Goal: Task Accomplishment & Management: Complete application form

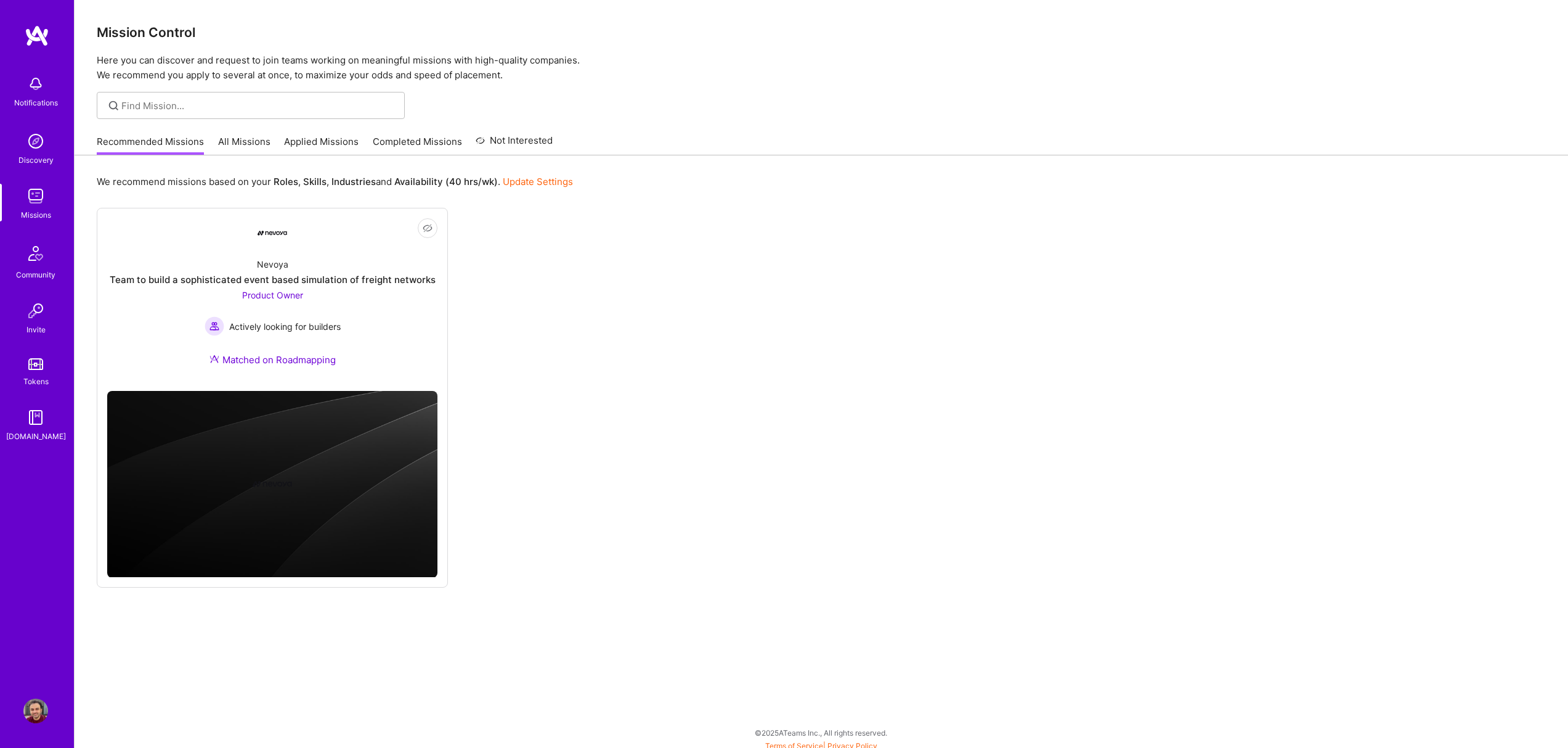
click at [199, 139] on link "Recommended Missions" at bounding box center [150, 145] width 107 height 21
click at [252, 140] on link "All Missions" at bounding box center [244, 145] width 52 height 21
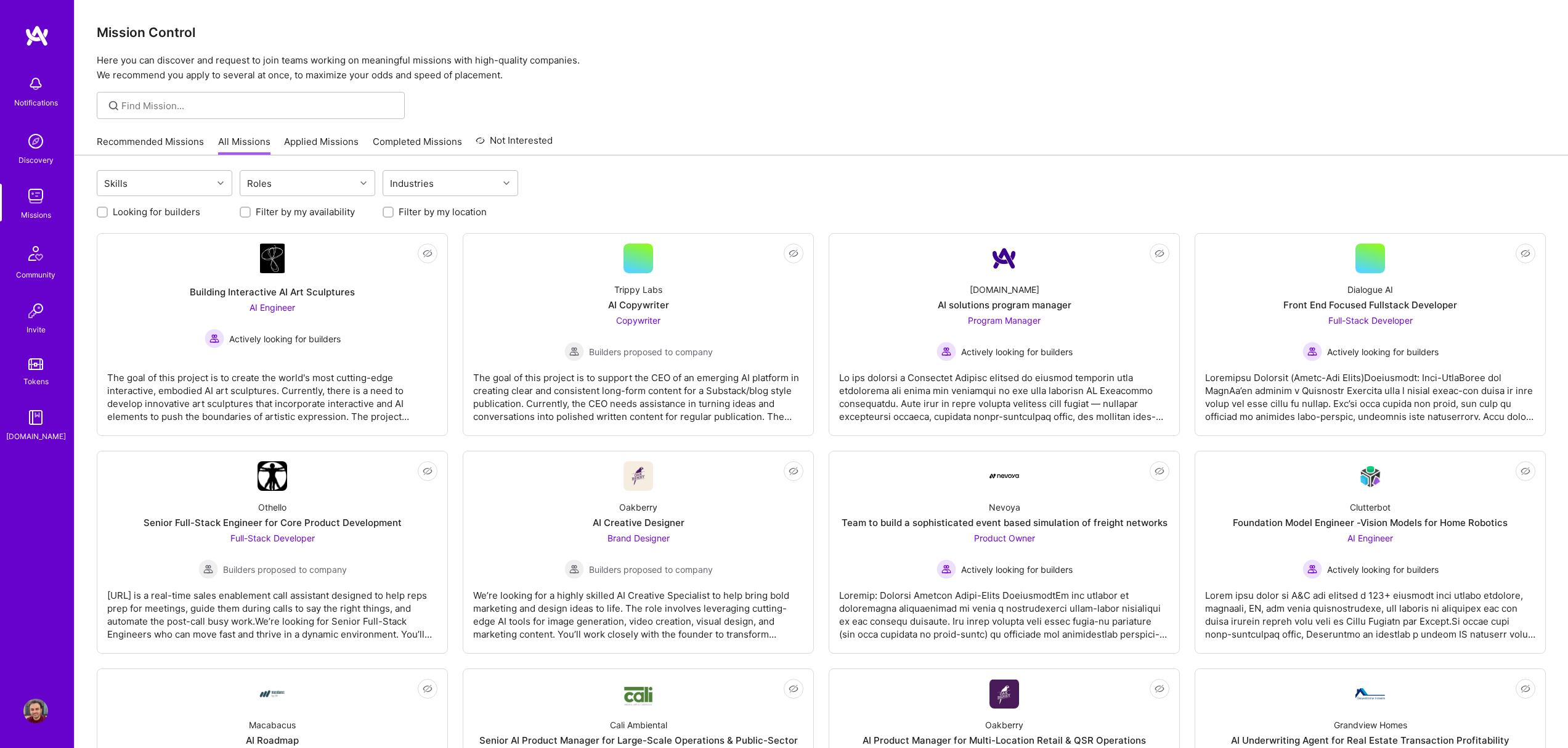
click at [168, 210] on label "Looking for builders" at bounding box center [157, 212] width 88 height 13
click at [108, 210] on input "Looking for builders" at bounding box center [103, 213] width 9 height 9
checkbox input "true"
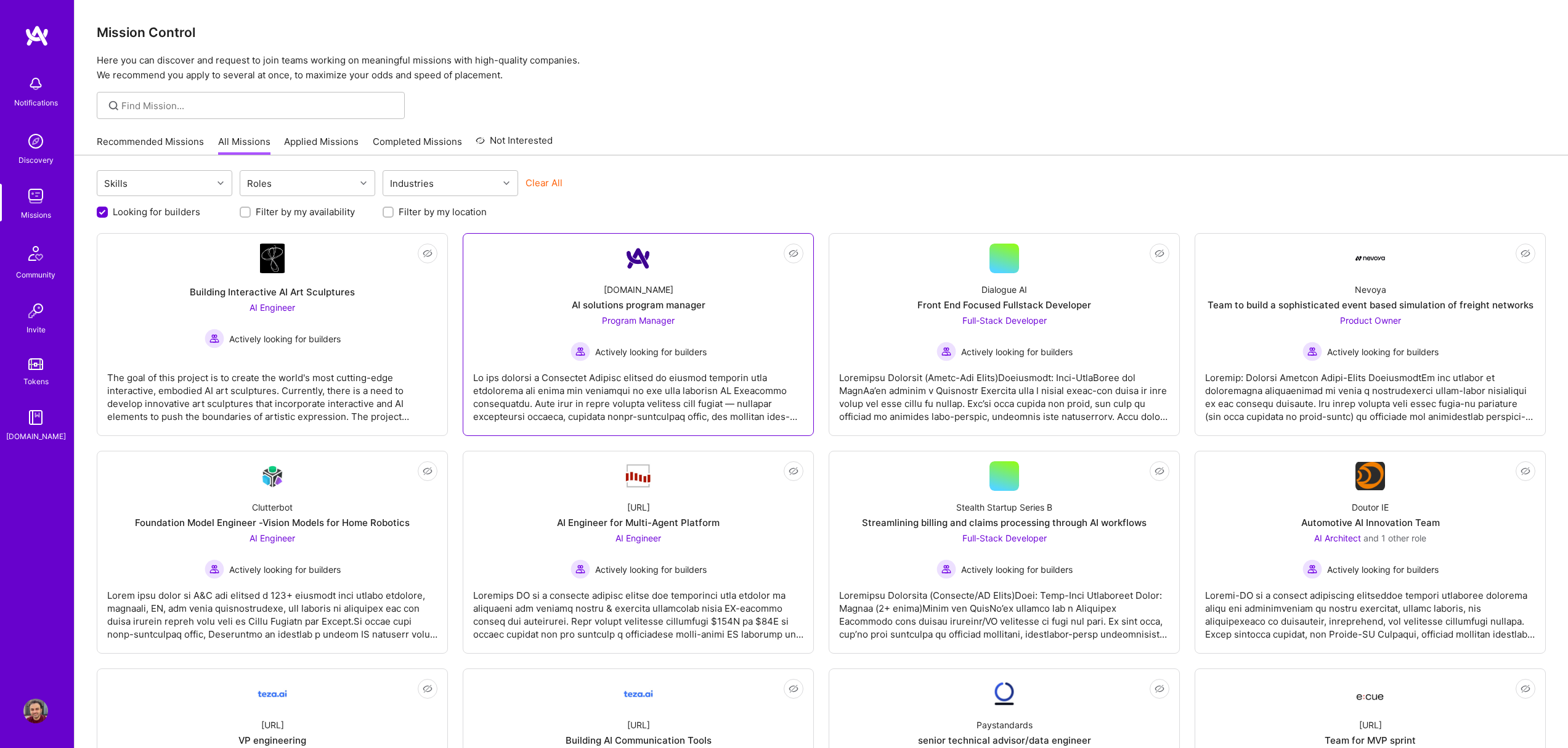
click at [735, 402] on div at bounding box center [638, 391] width 330 height 61
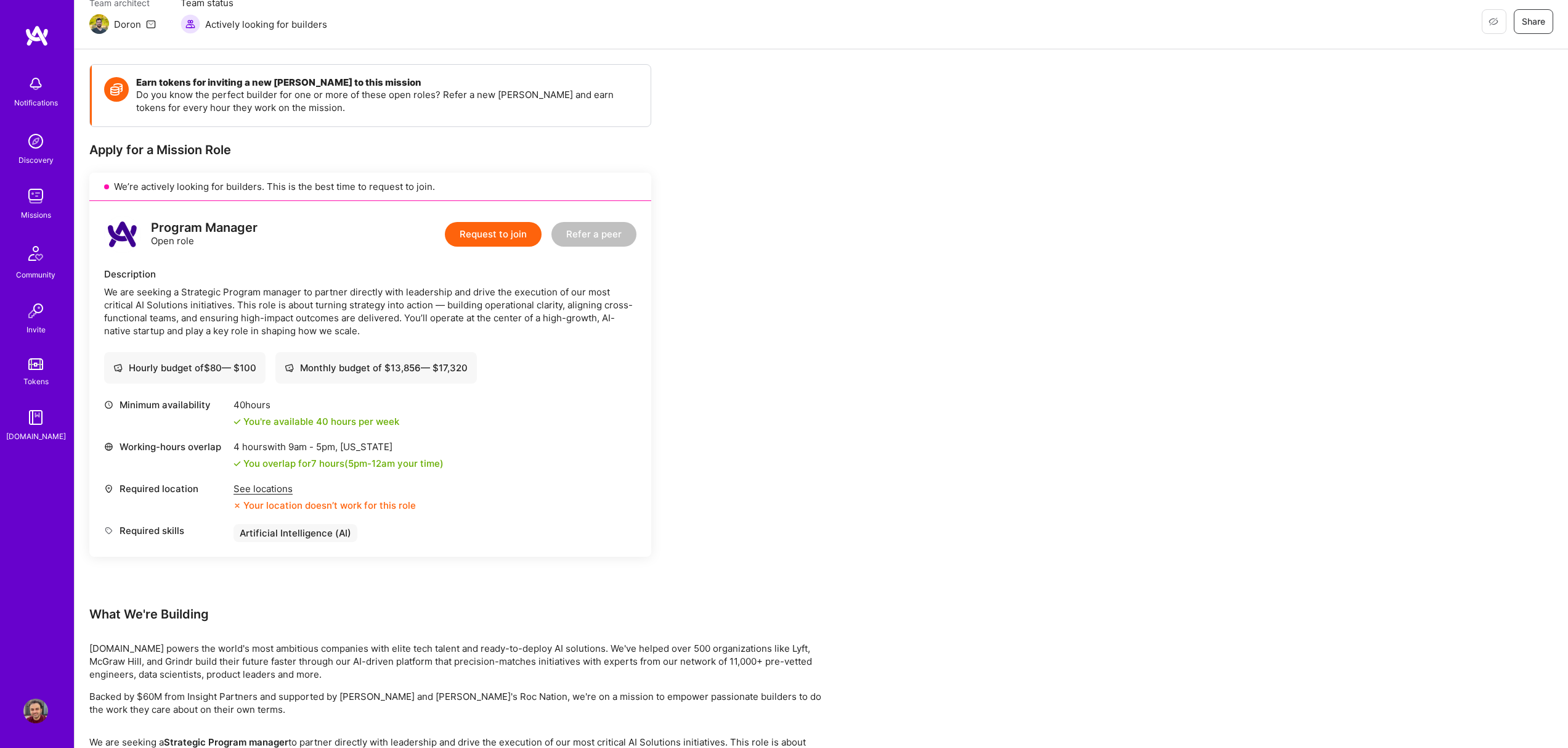
scroll to position [119, 0]
click at [283, 487] on div "See locations" at bounding box center [324, 486] width 182 height 13
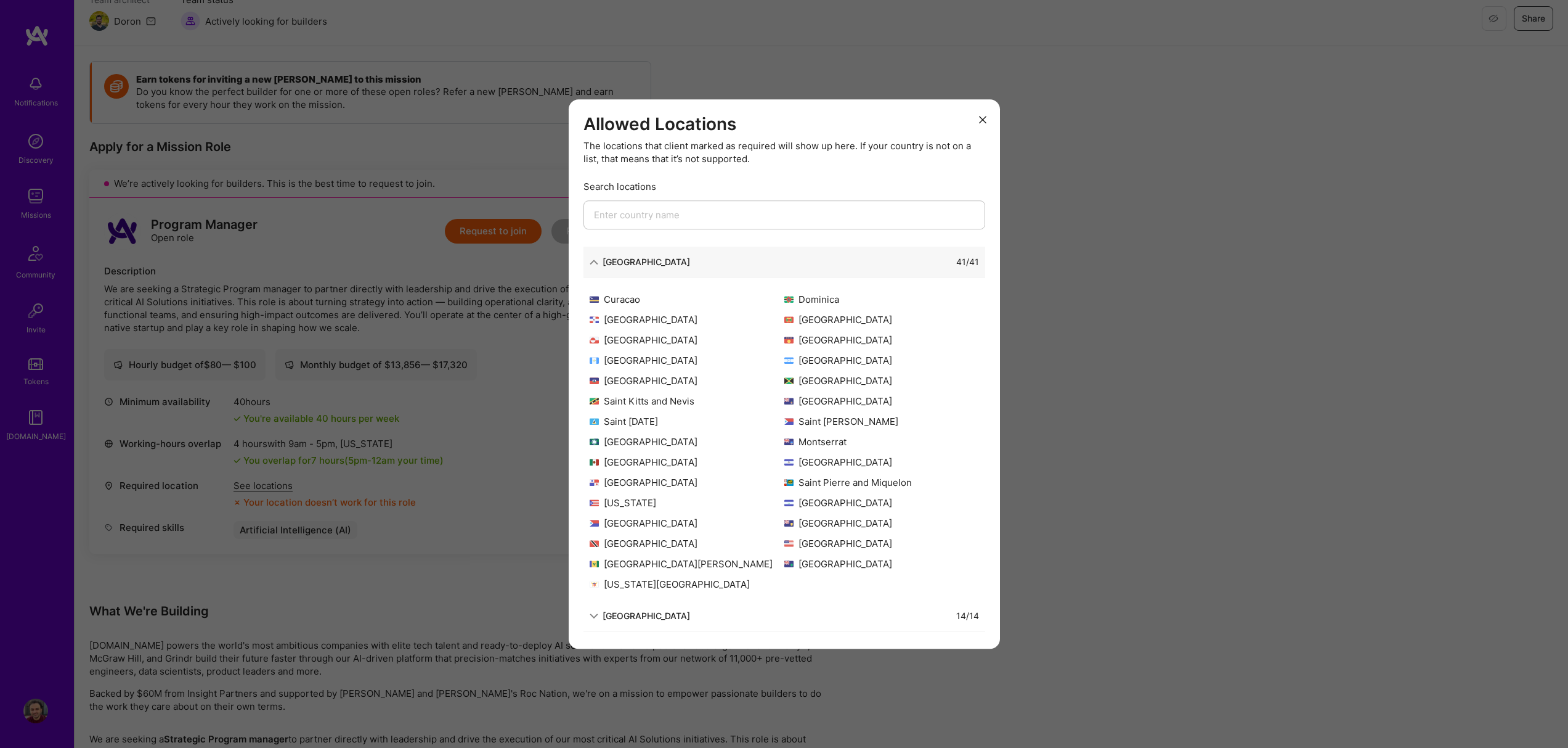
click at [511, 478] on div "Allowed Locations The locations that client marked as required will show up her…" at bounding box center [784, 374] width 1568 height 748
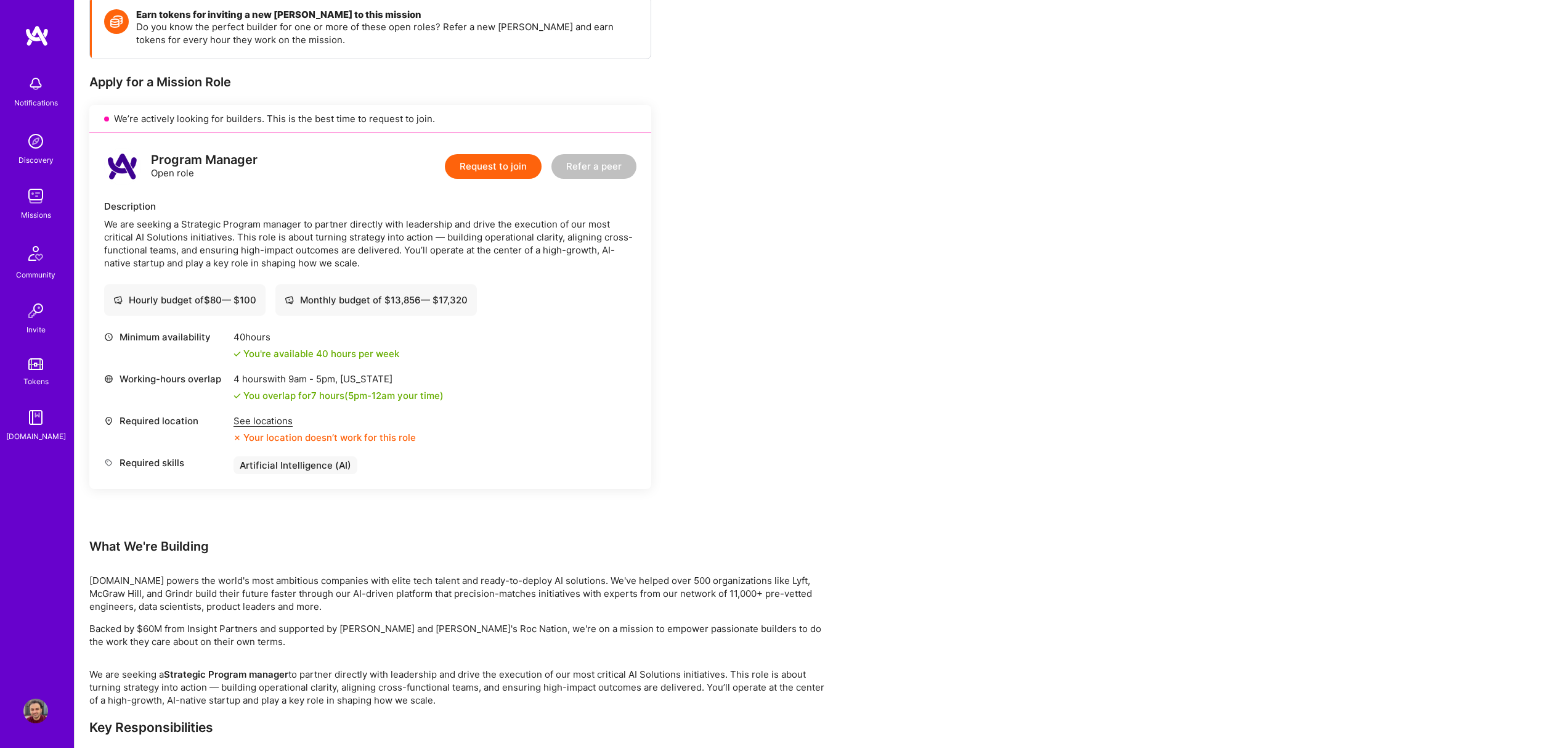
scroll to position [143, 0]
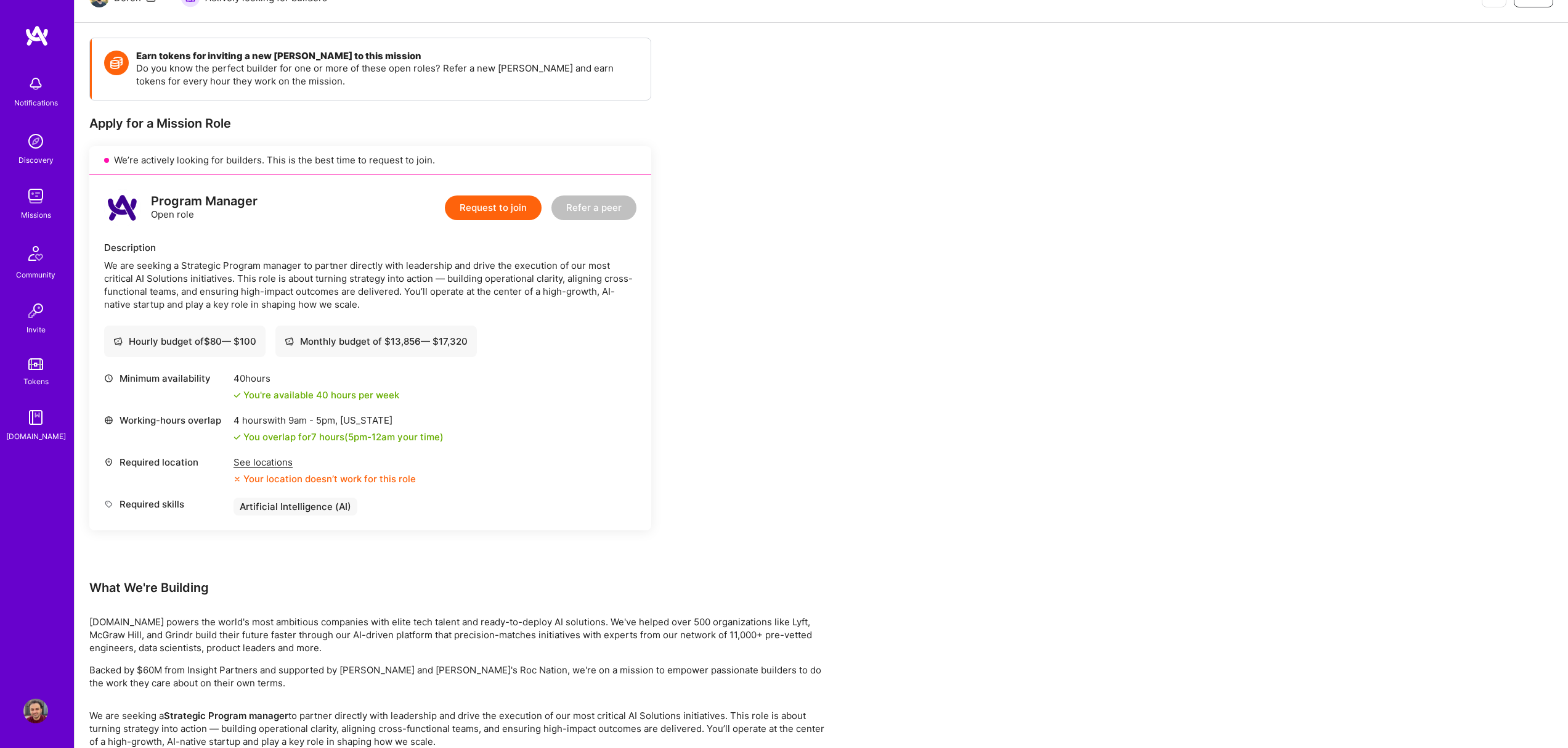
click at [498, 199] on button "Request to join" at bounding box center [493, 207] width 97 height 24
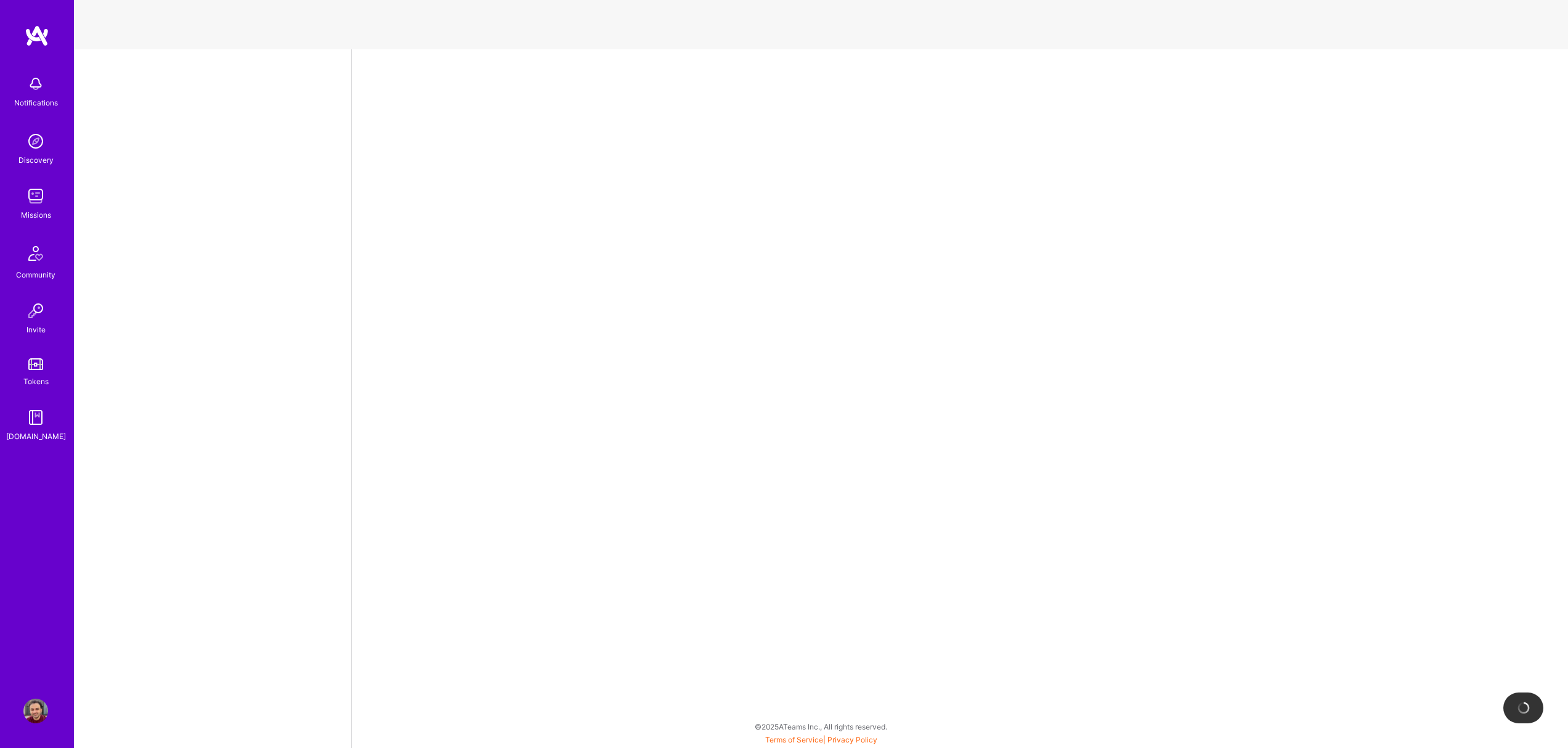
select select "AE"
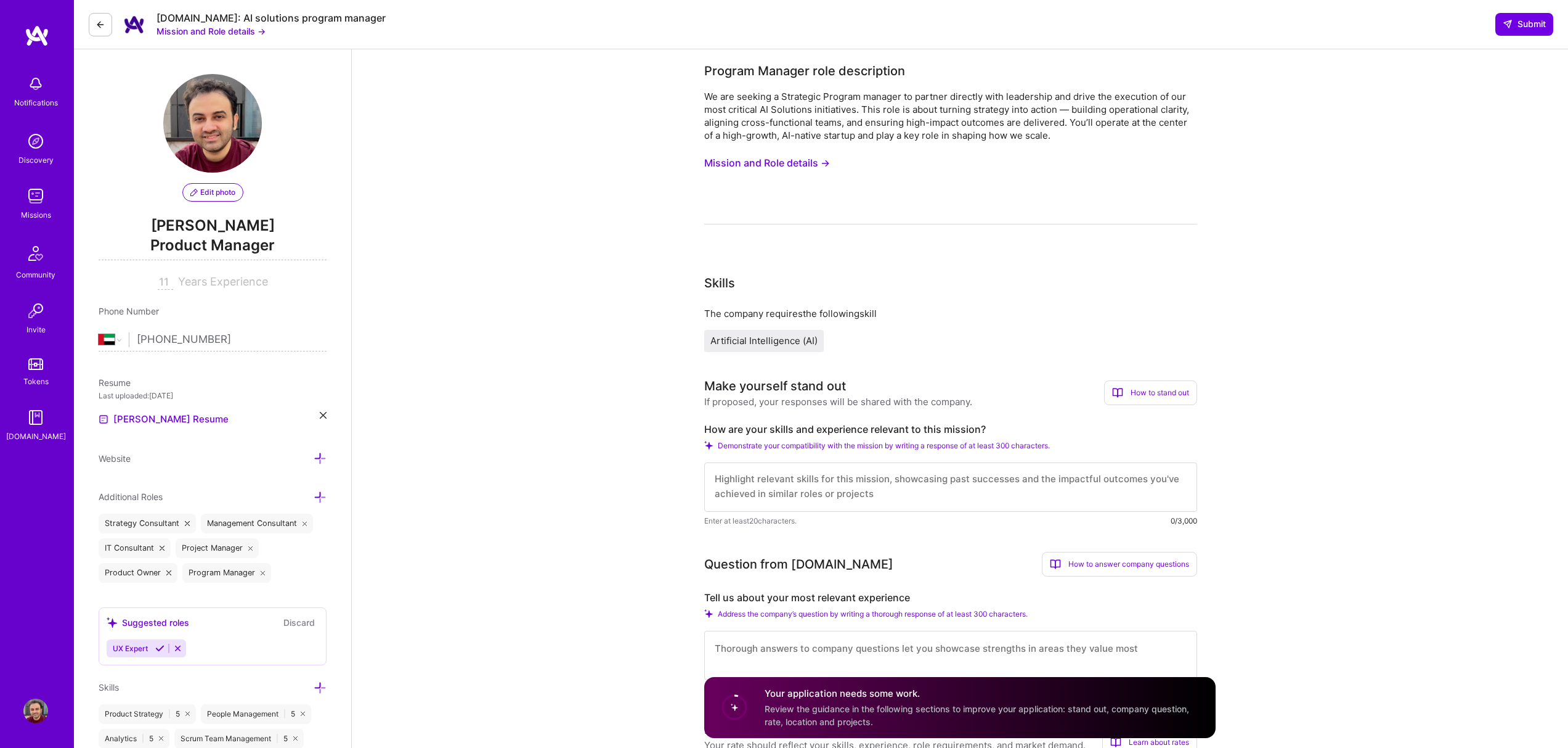
click at [749, 165] on button "Mission and Role details →" at bounding box center [767, 162] width 125 height 23
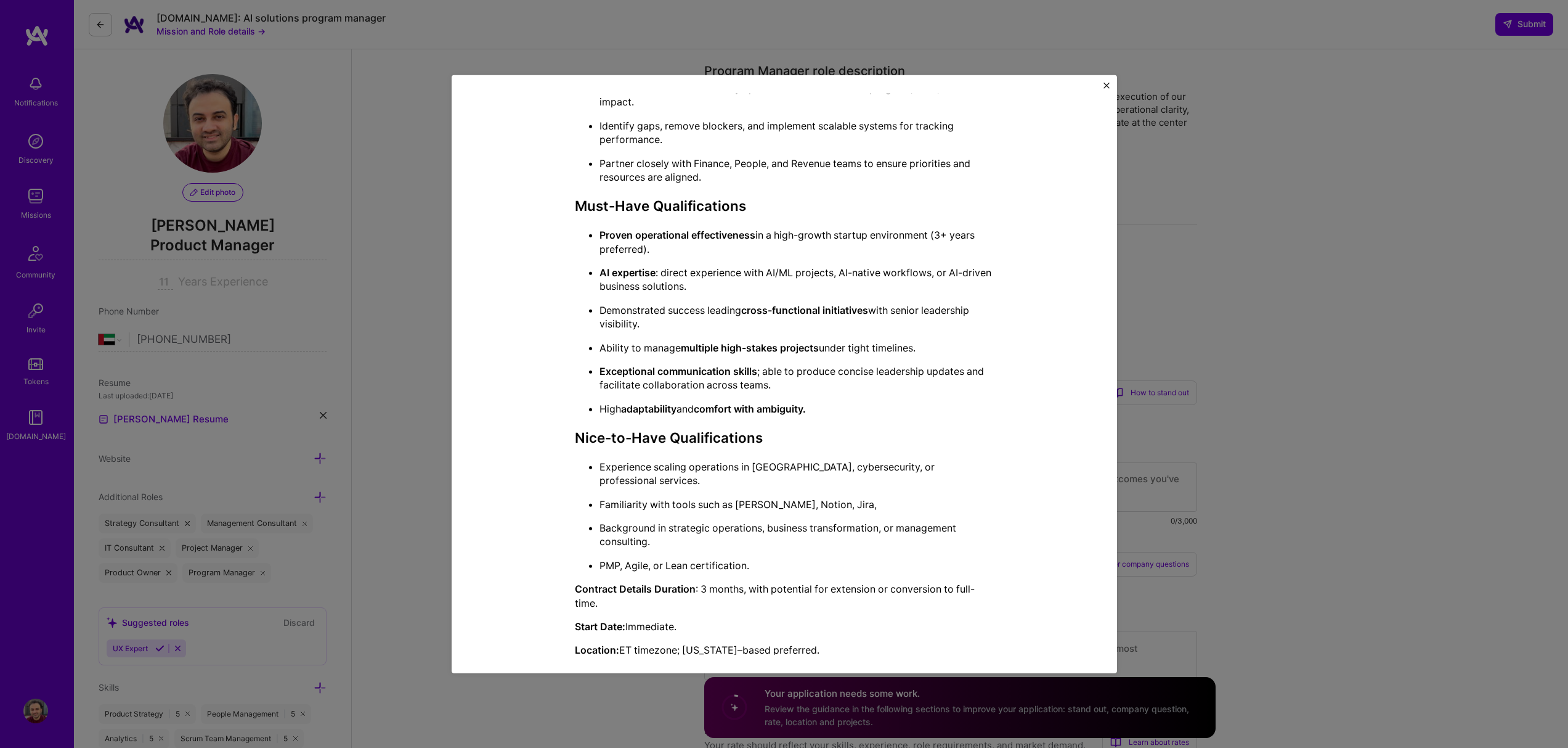
scroll to position [543, 0]
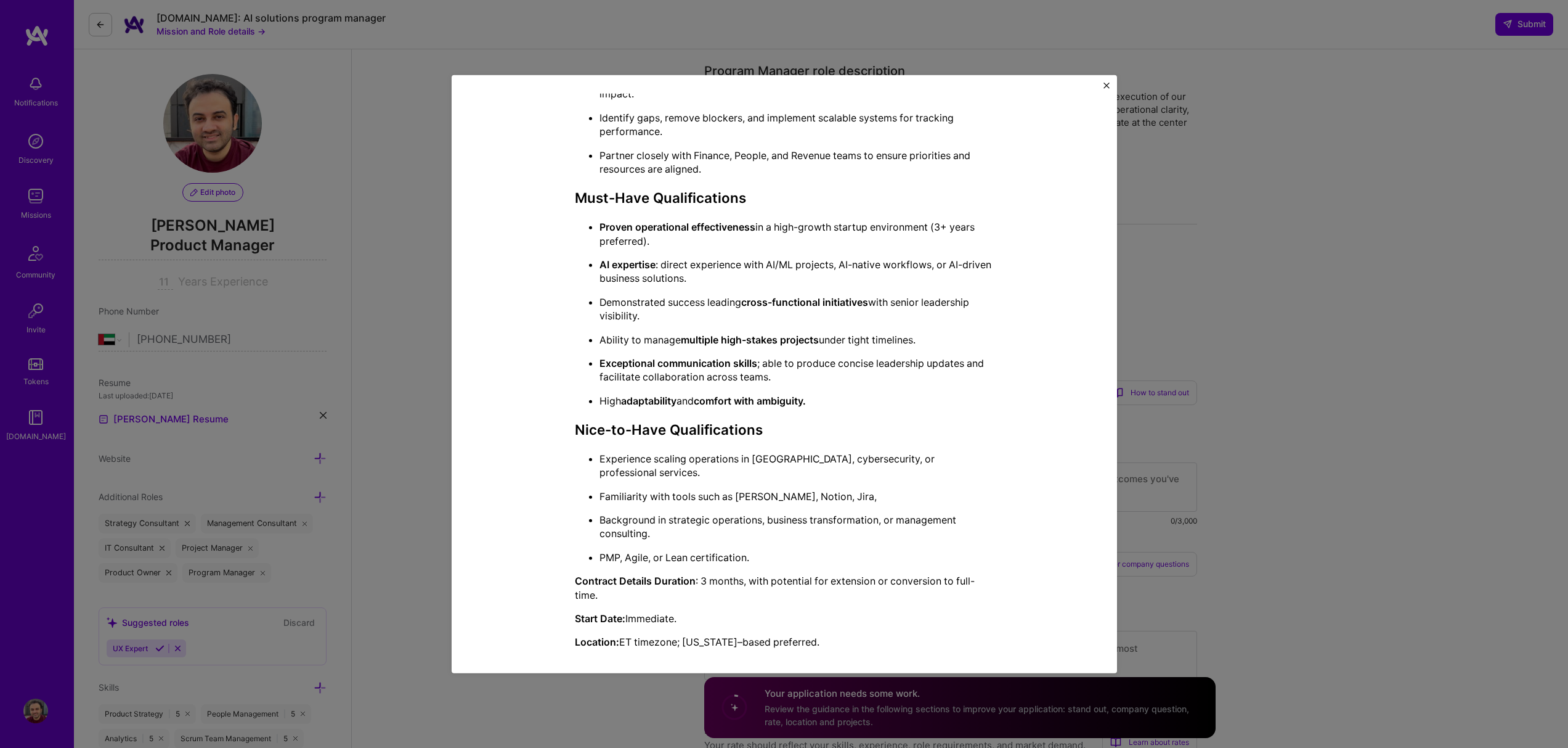
click at [1302, 263] on div "Mission Description and Role Details Program Manager role description We are se…" at bounding box center [784, 374] width 1568 height 748
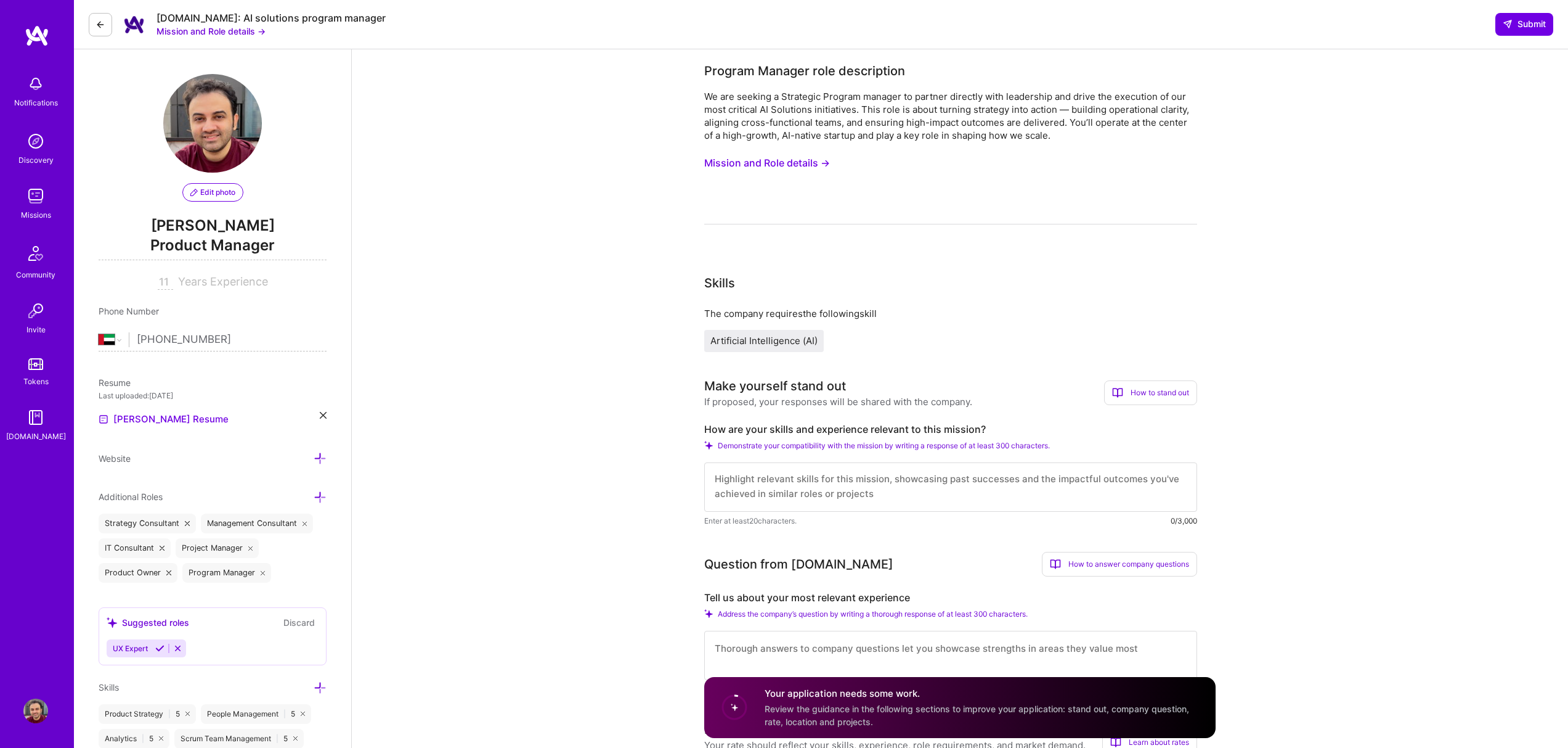
click at [805, 160] on button "Mission and Role details →" at bounding box center [767, 162] width 125 height 23
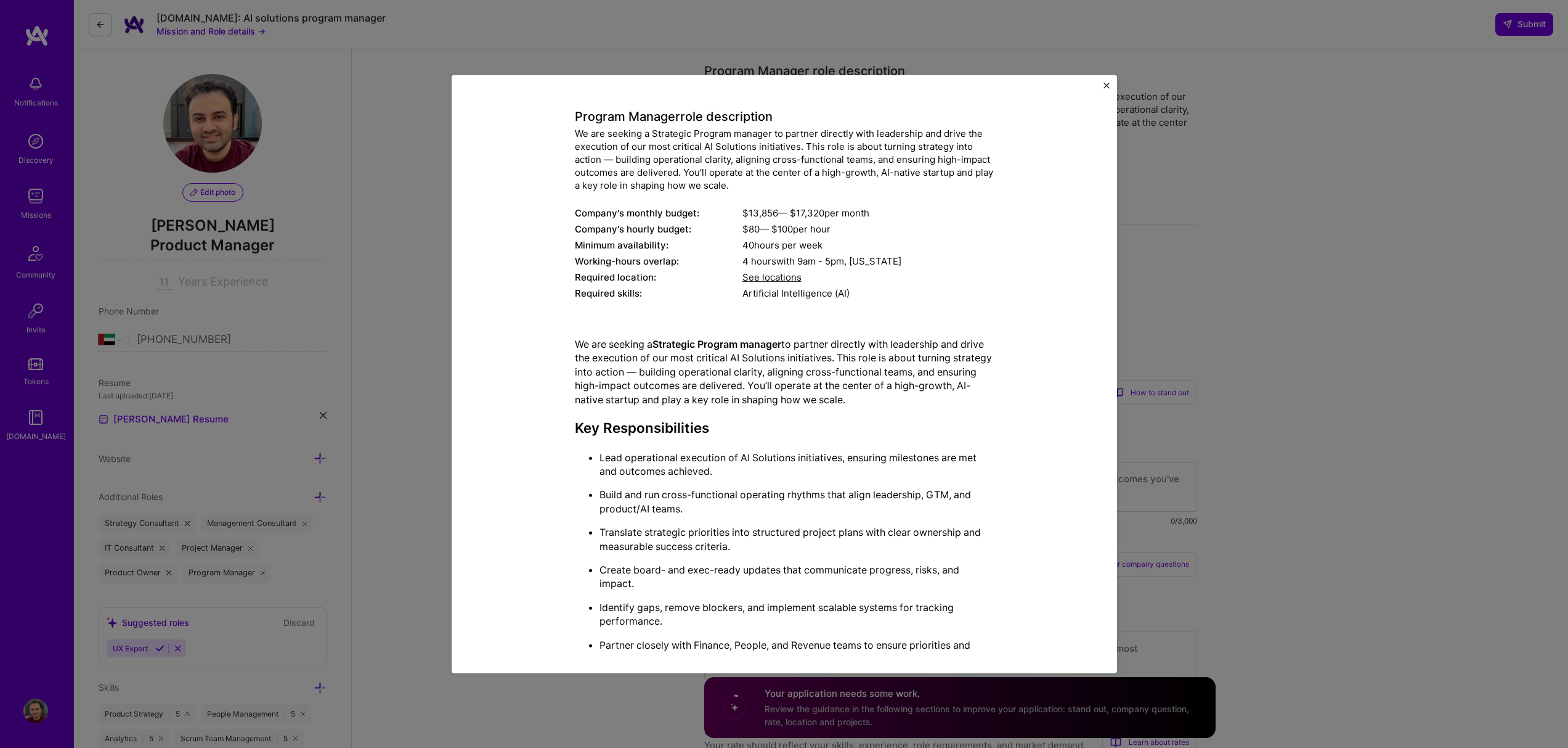
scroll to position [143, 0]
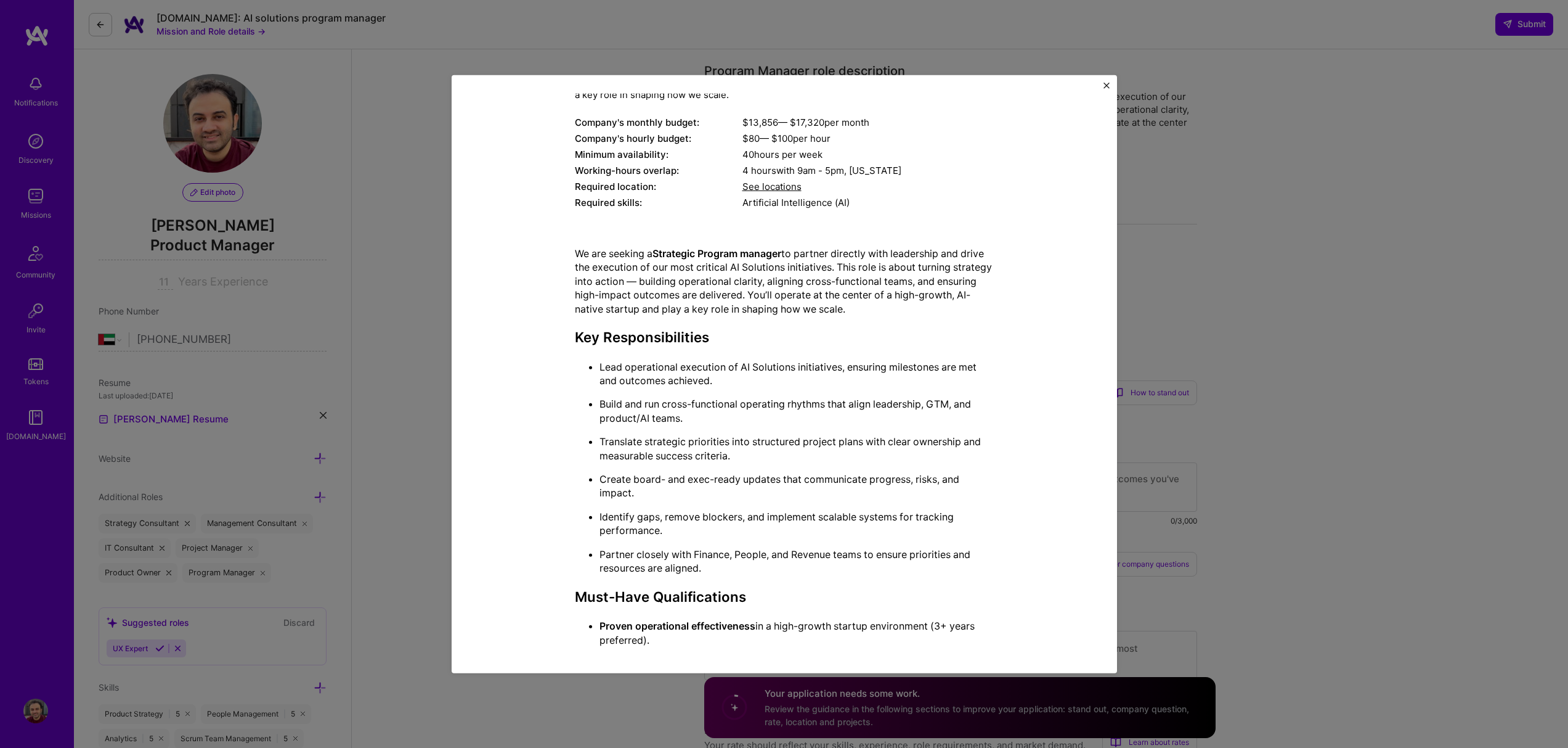
click at [1254, 272] on div "Mission Description and Role Details Program Manager role description We are se…" at bounding box center [784, 374] width 1568 height 748
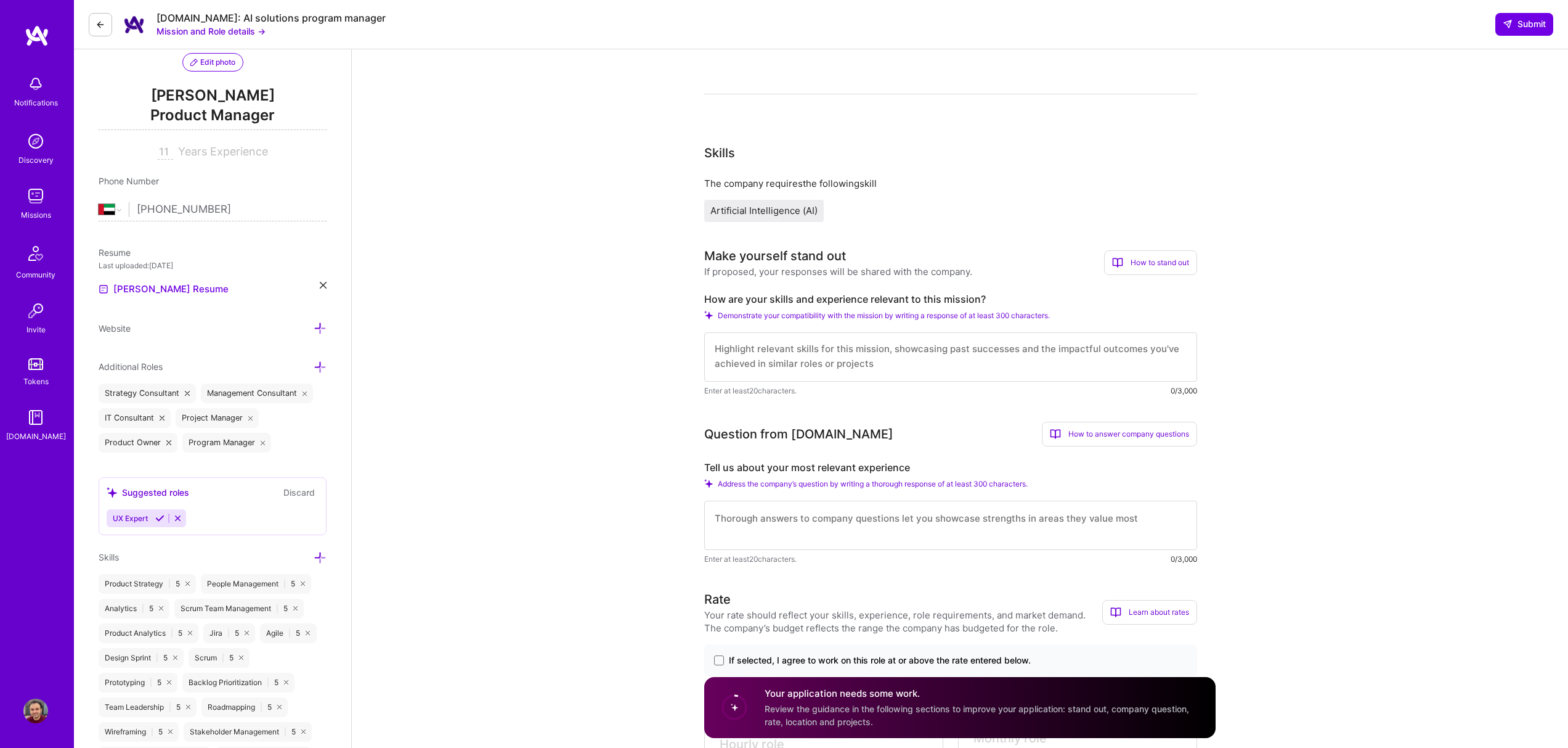
scroll to position [0, 0]
click at [887, 352] on textarea at bounding box center [951, 357] width 493 height 49
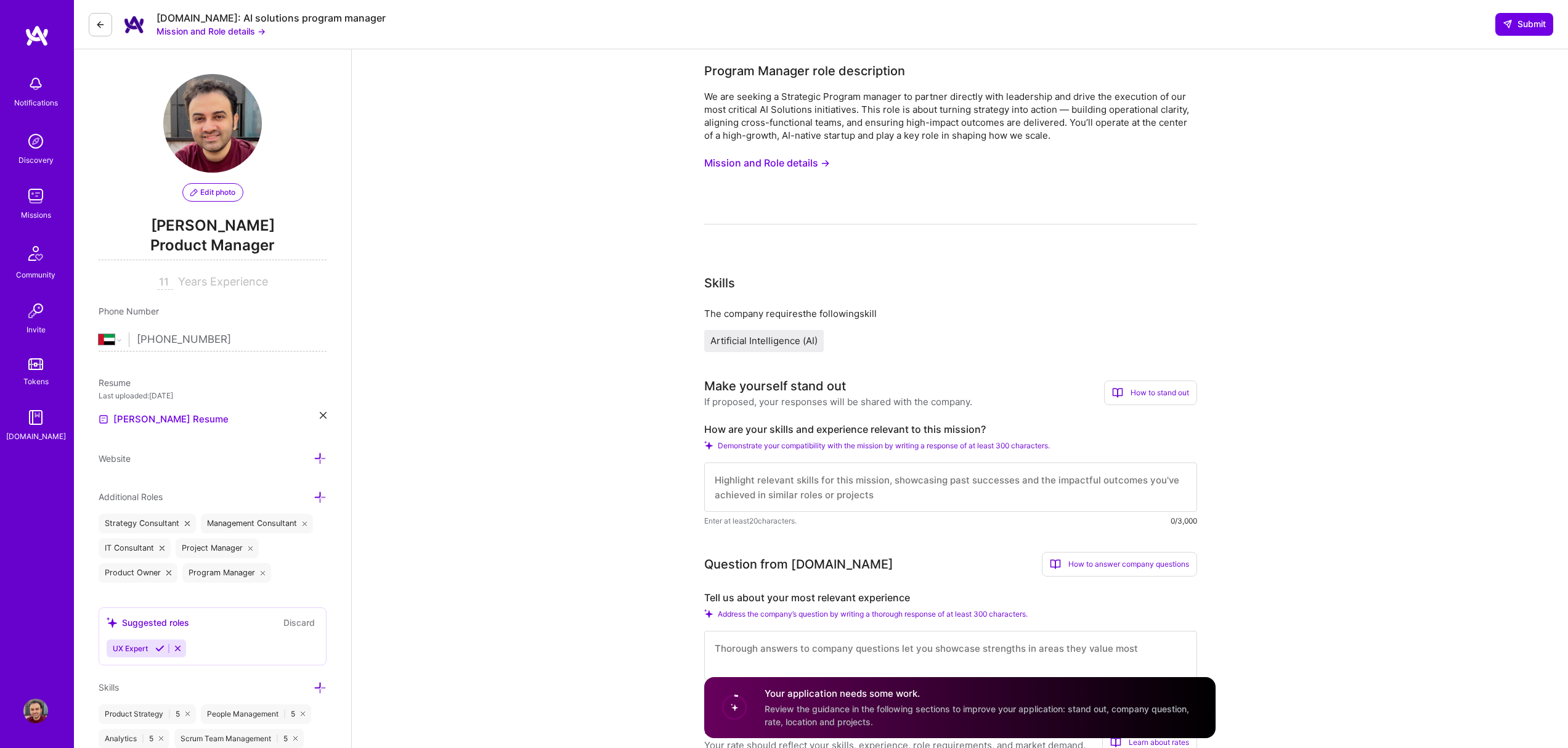
click at [802, 162] on button "Mission and Role details →" at bounding box center [767, 162] width 125 height 23
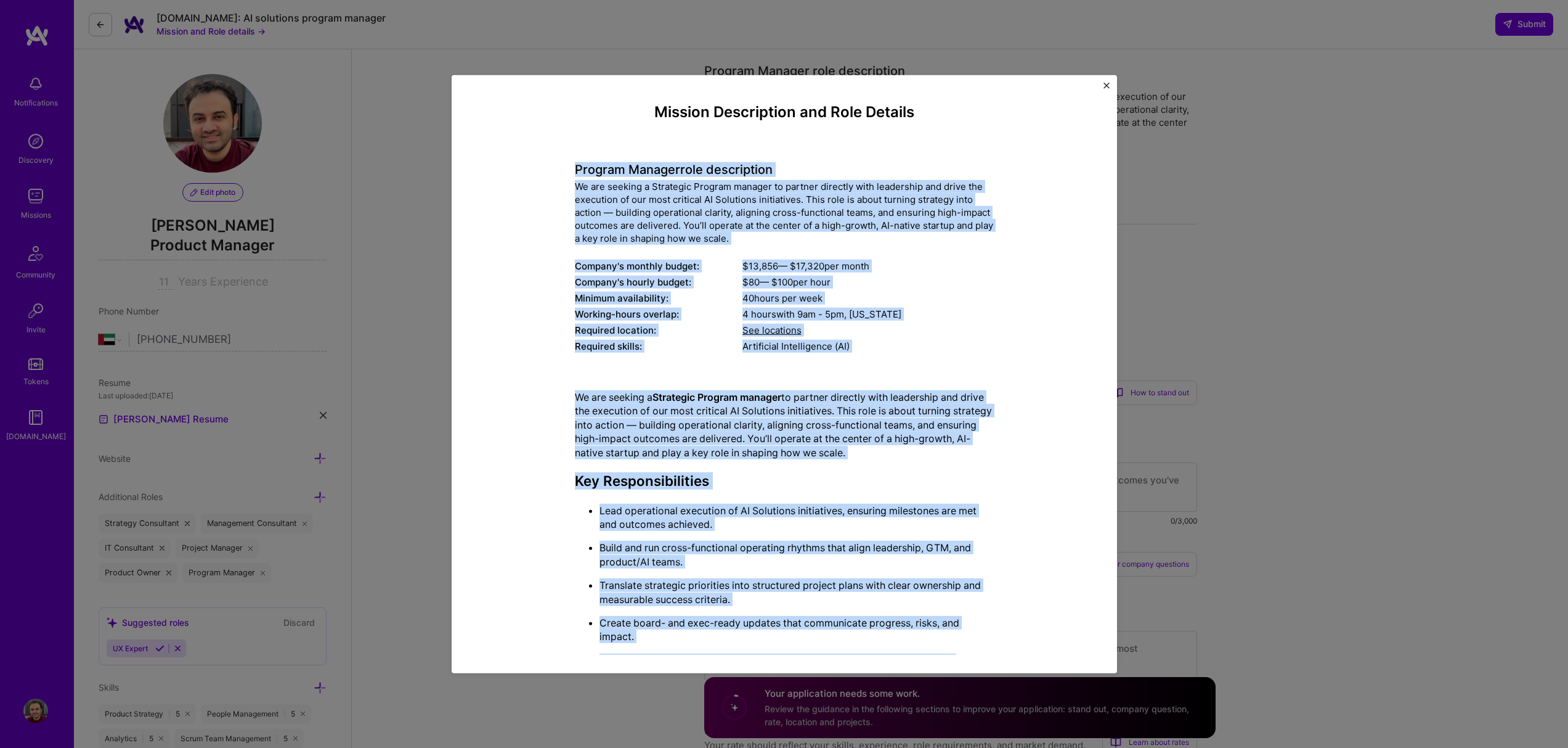
drag, startPoint x: 745, startPoint y: 543, endPoint x: 570, endPoint y: 170, distance: 412.0
click at [575, 170] on div "Mission Description and Role Details Program Manager role description We are se…" at bounding box center [785, 651] width 419 height 1098
copy div "Loremip Dolorsi amet consectetur Ad eli seddoei t Incididun Utlabor etdolor ma …"
click at [561, 261] on div "Mission Description and Role Details Program Manager role description We are se…" at bounding box center [784, 651] width 609 height 1098
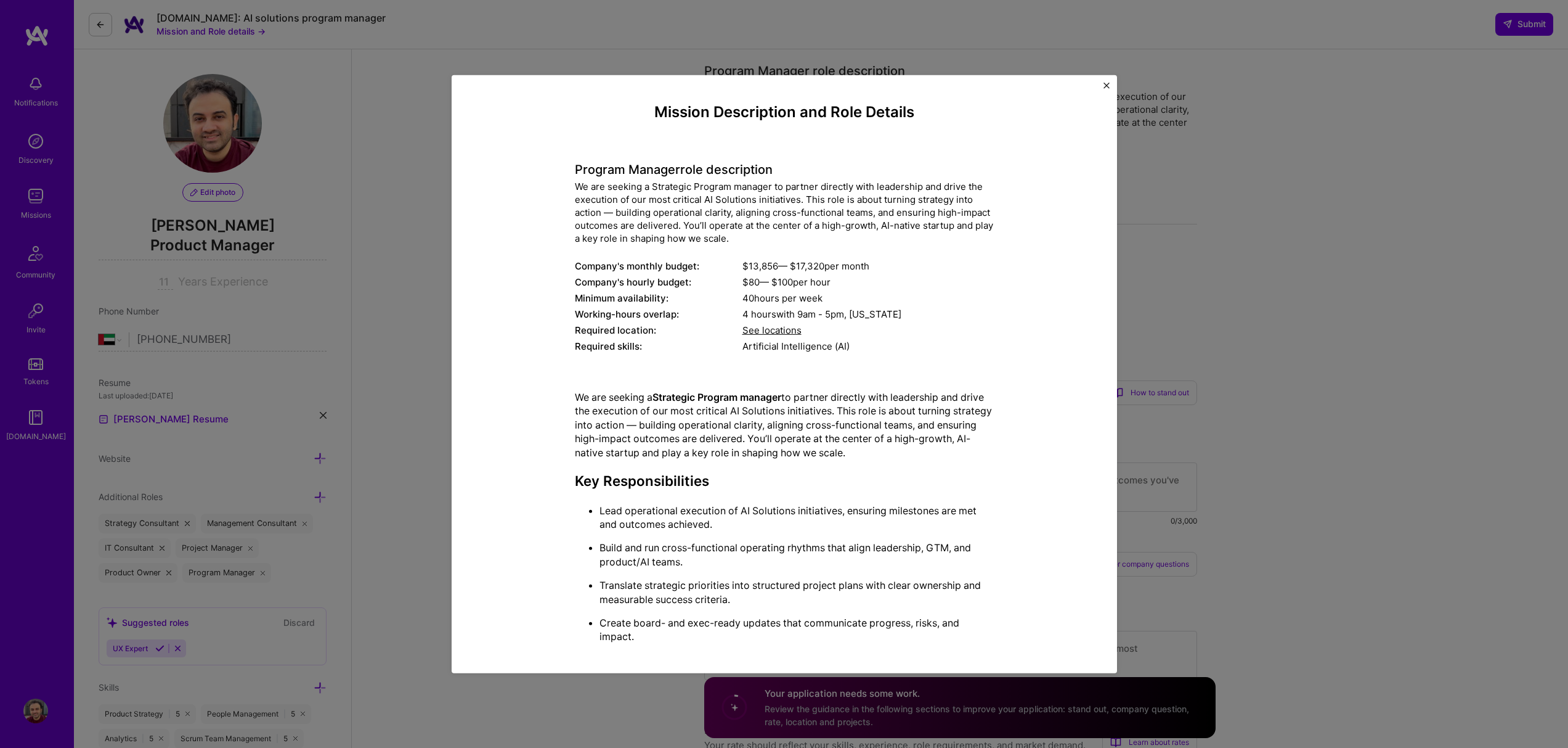
click at [1224, 273] on div "Mission Description and Role Details Program Manager role description We are se…" at bounding box center [784, 374] width 1568 height 748
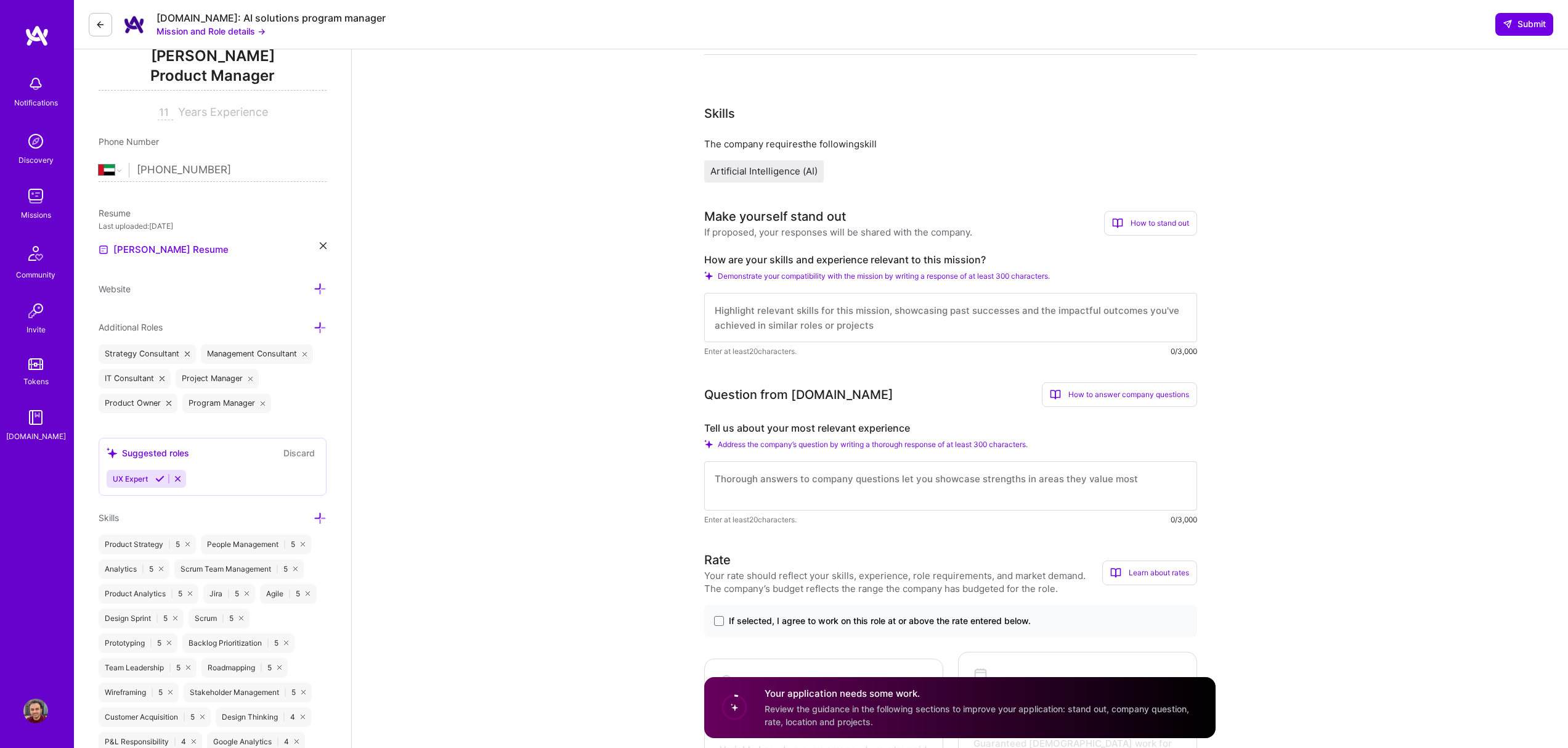
scroll to position [171, 0]
